Goal: Information Seeking & Learning: Compare options

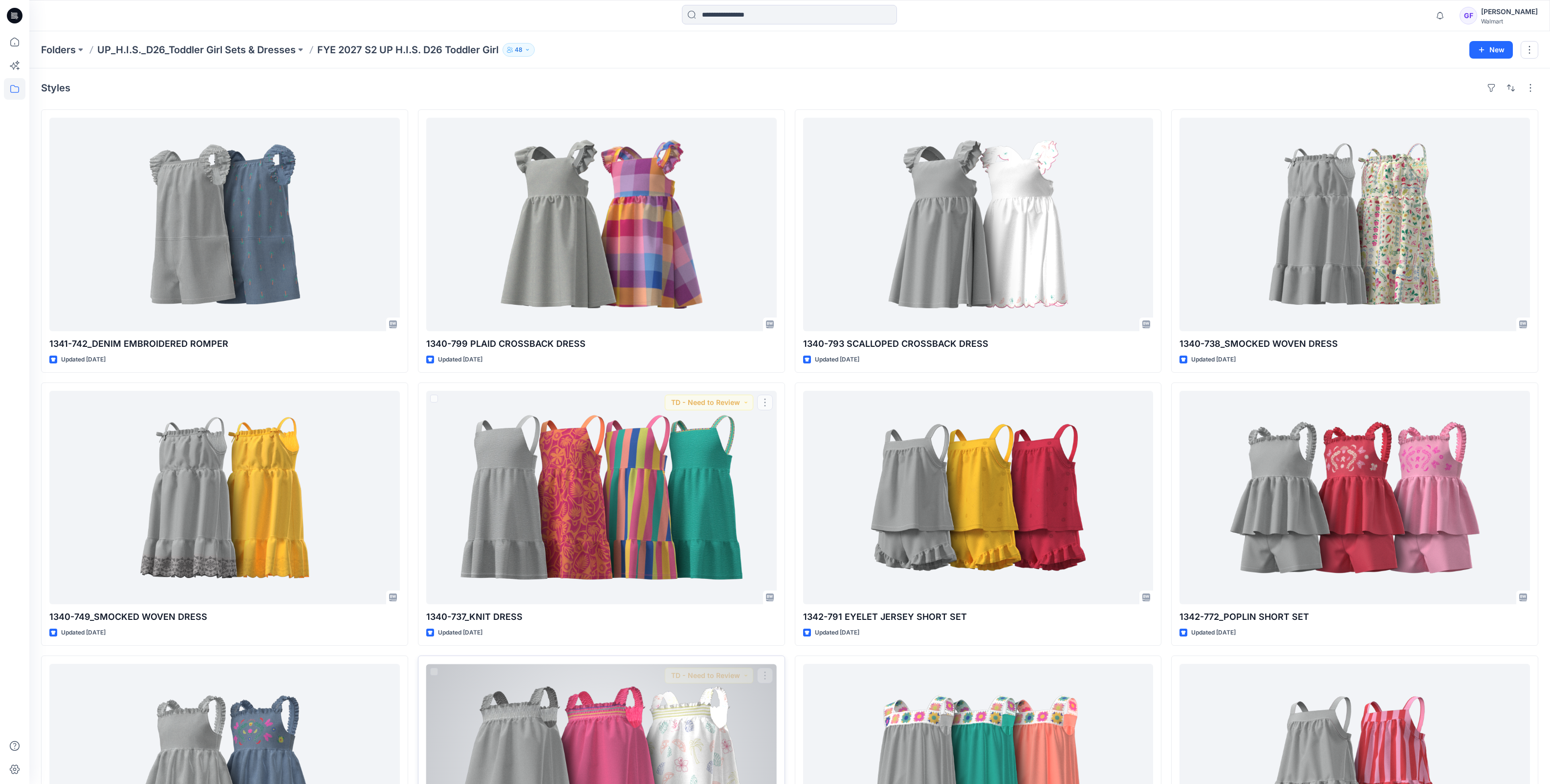
scroll to position [367, 0]
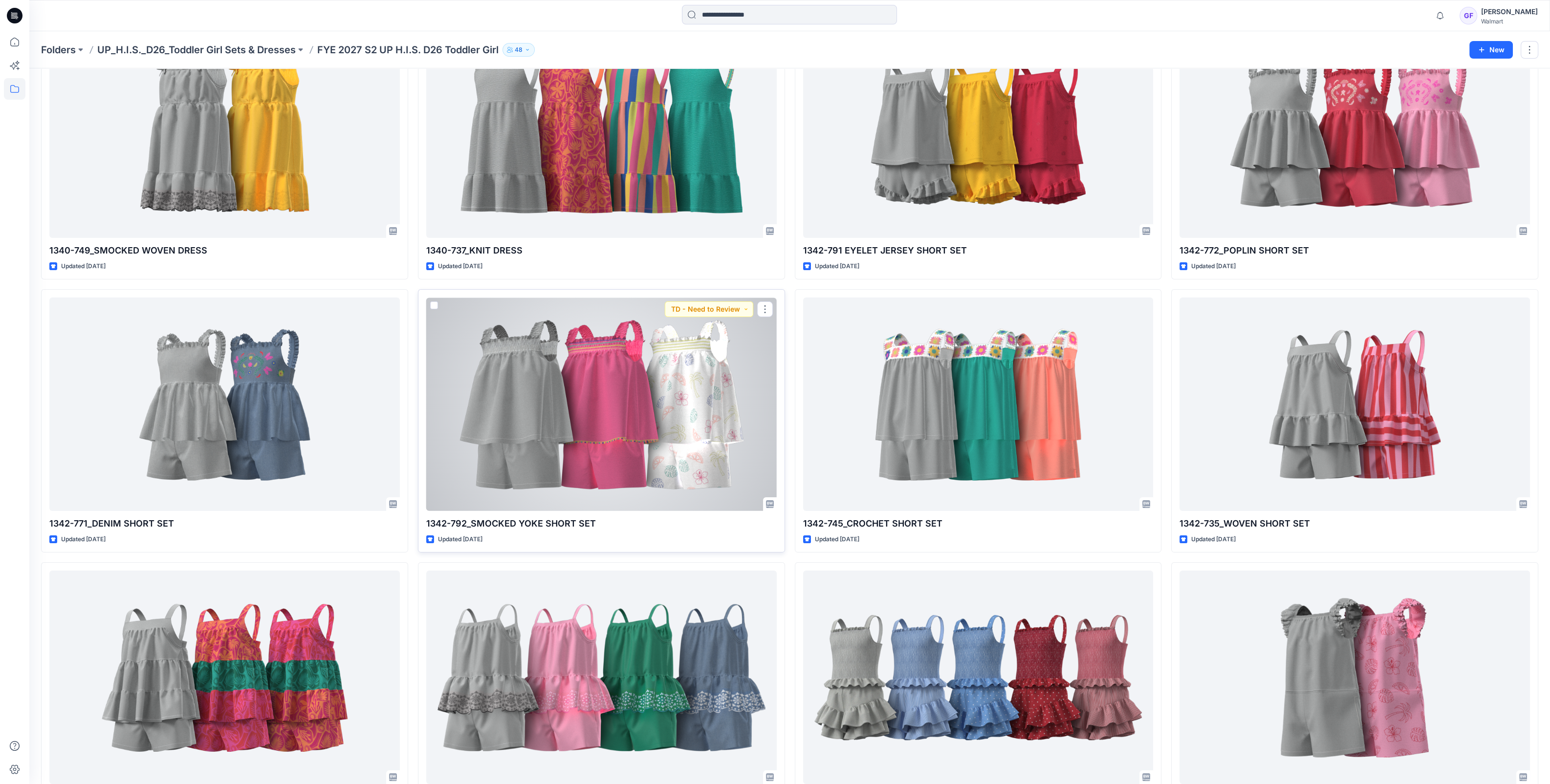
click at [704, 422] on div at bounding box center [601, 404] width 350 height 214
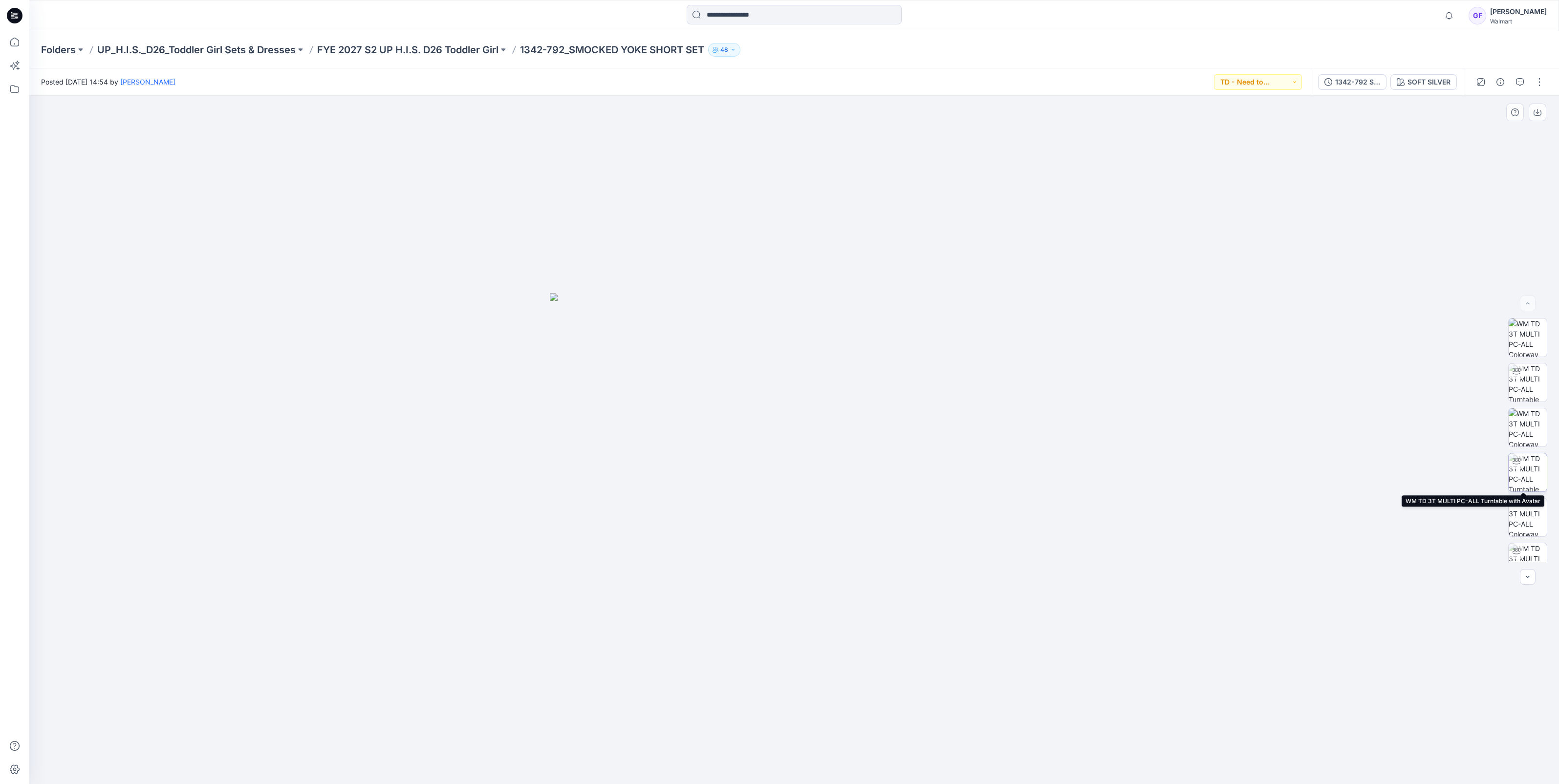
click at [1525, 475] on img at bounding box center [1528, 472] width 38 height 38
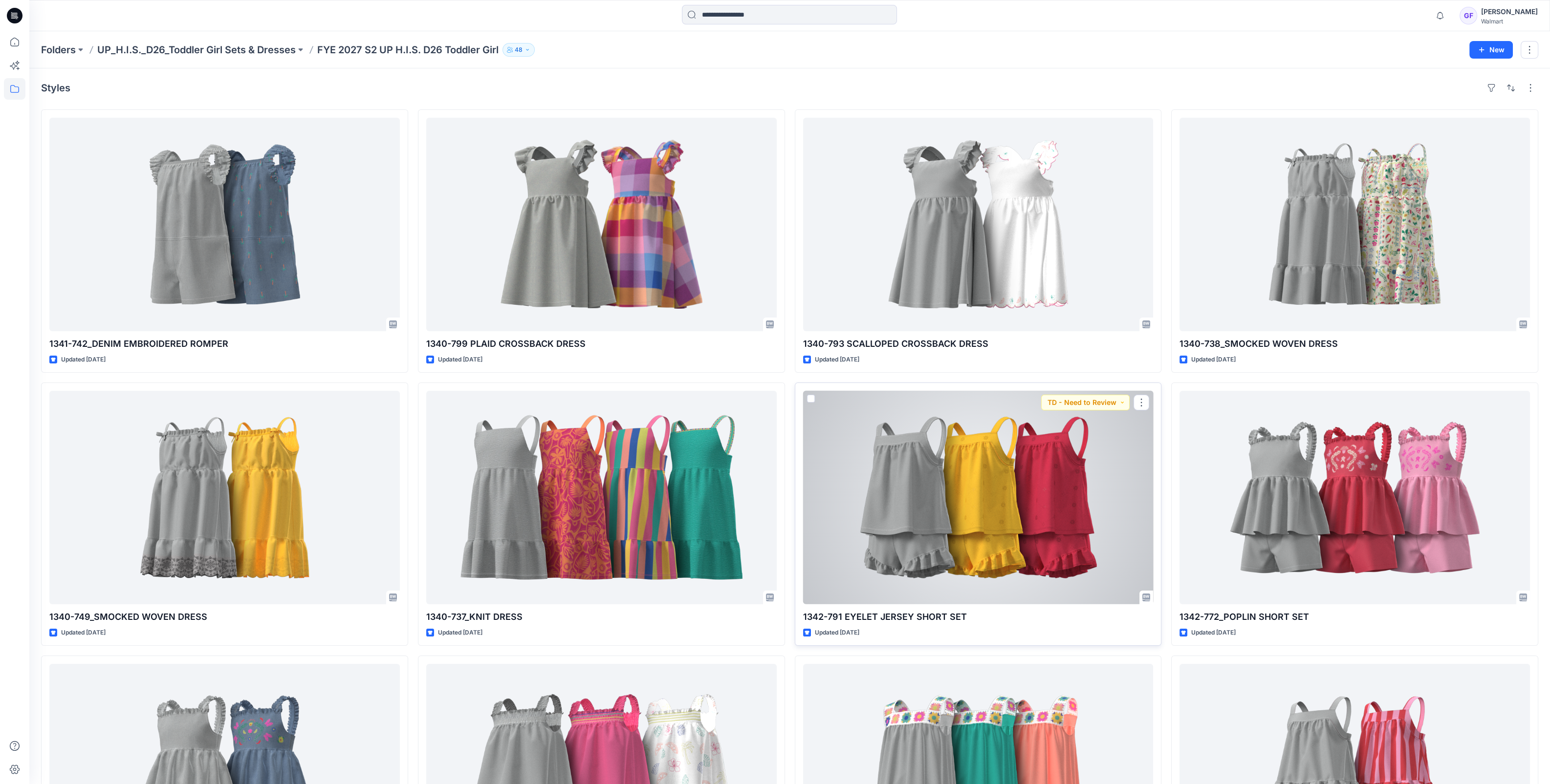
click at [914, 476] on div at bounding box center [978, 497] width 350 height 214
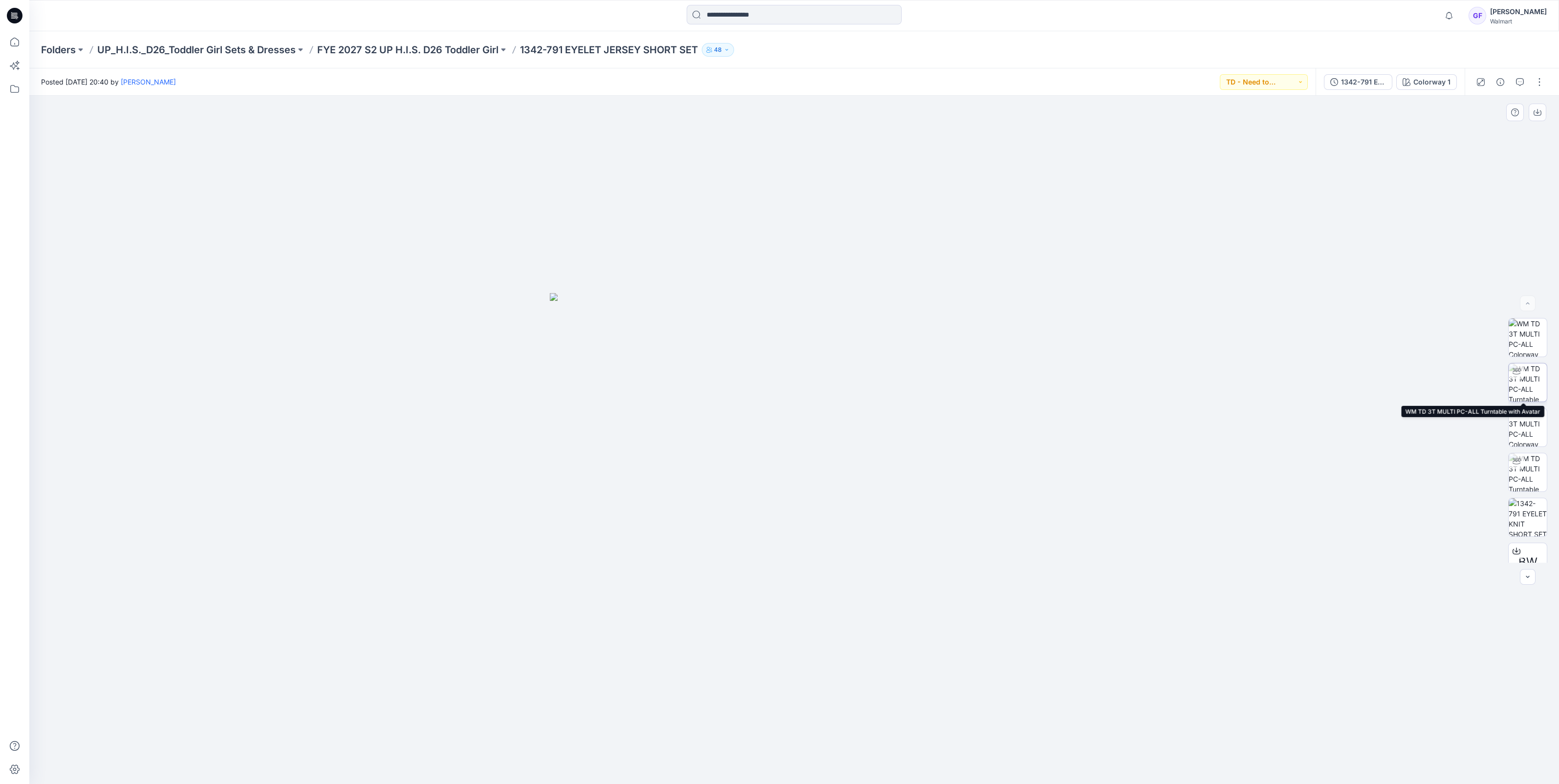
click at [1529, 387] on img at bounding box center [1528, 382] width 38 height 38
